Goal: Navigation & Orientation: Find specific page/section

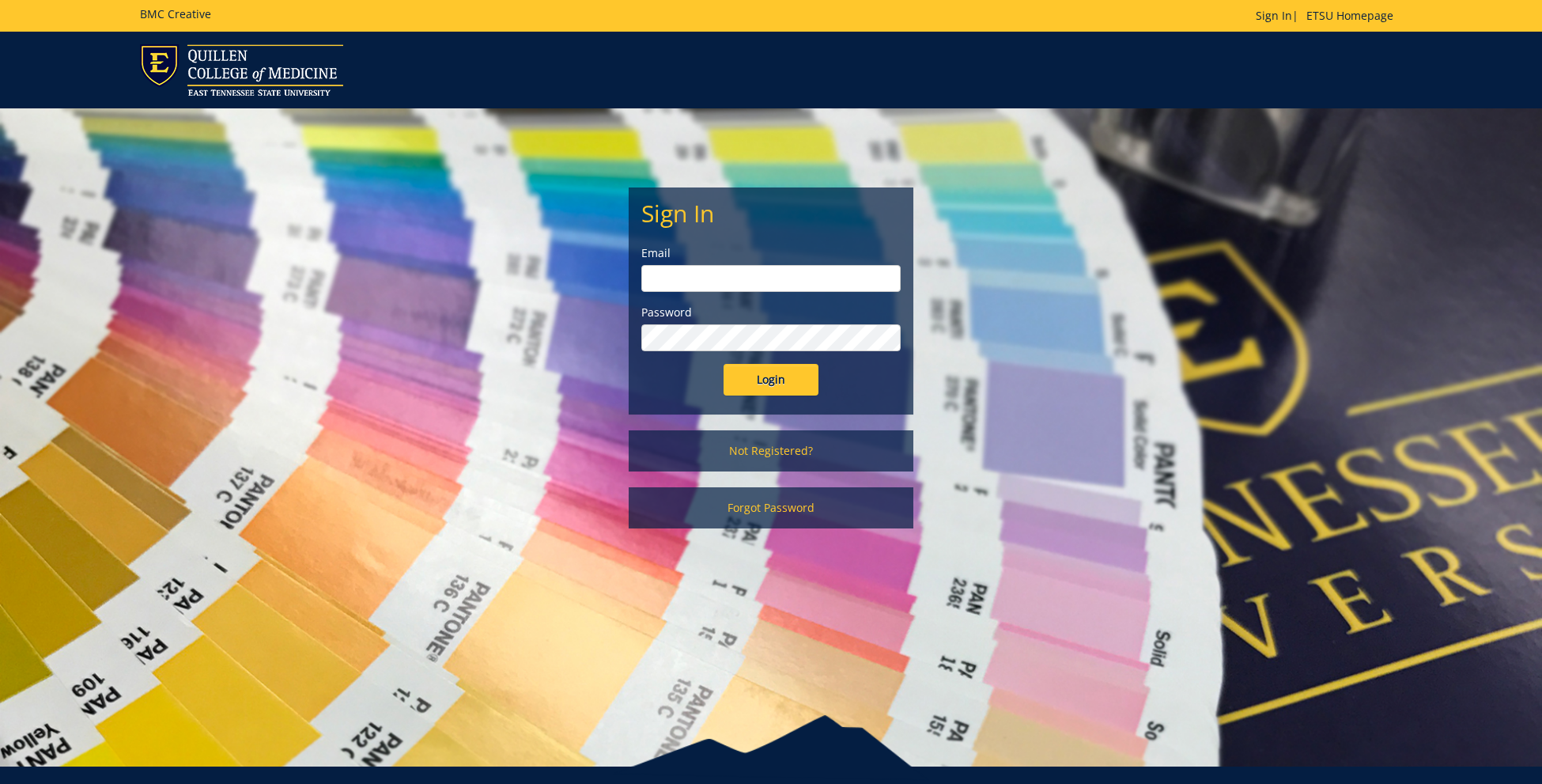
type input "[EMAIL_ADDRESS][DOMAIN_NAME]"
click at [763, 382] on input "Login" at bounding box center [771, 379] width 95 height 32
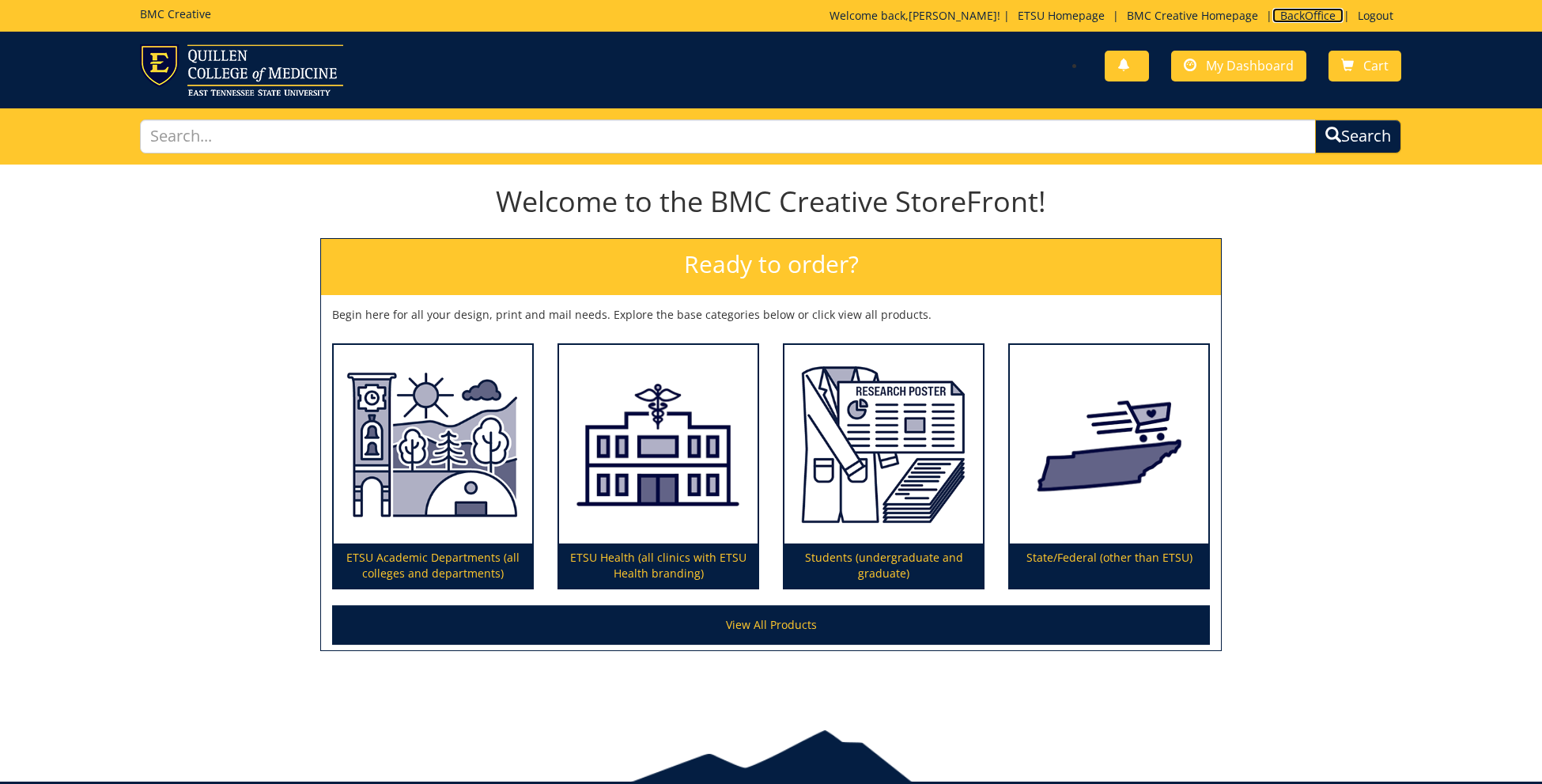
click at [1309, 15] on link "BackOffice" at bounding box center [1308, 15] width 72 height 15
